Goal: Task Accomplishment & Management: Use online tool/utility

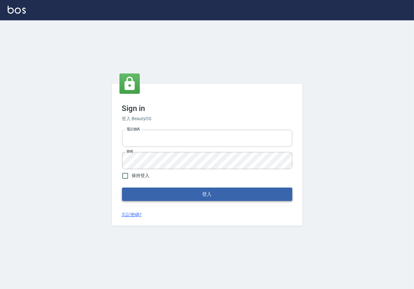
type input "0225929166"
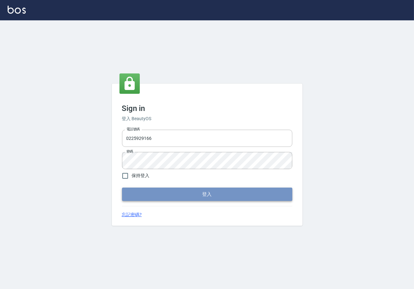
click at [172, 194] on button "登入" at bounding box center [207, 193] width 170 height 13
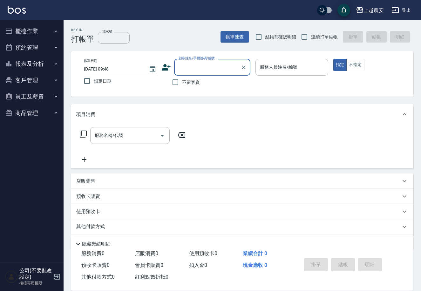
click at [47, 32] on button "櫃檯作業" at bounding box center [32, 31] width 58 height 17
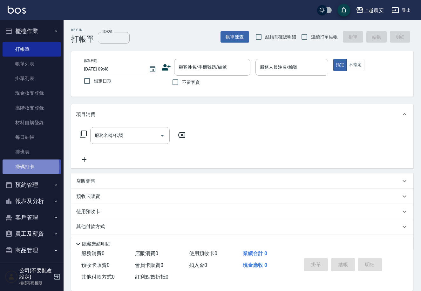
click at [29, 166] on link "掃碼打卡" at bounding box center [32, 166] width 58 height 15
